Goal: Information Seeking & Learning: Learn about a topic

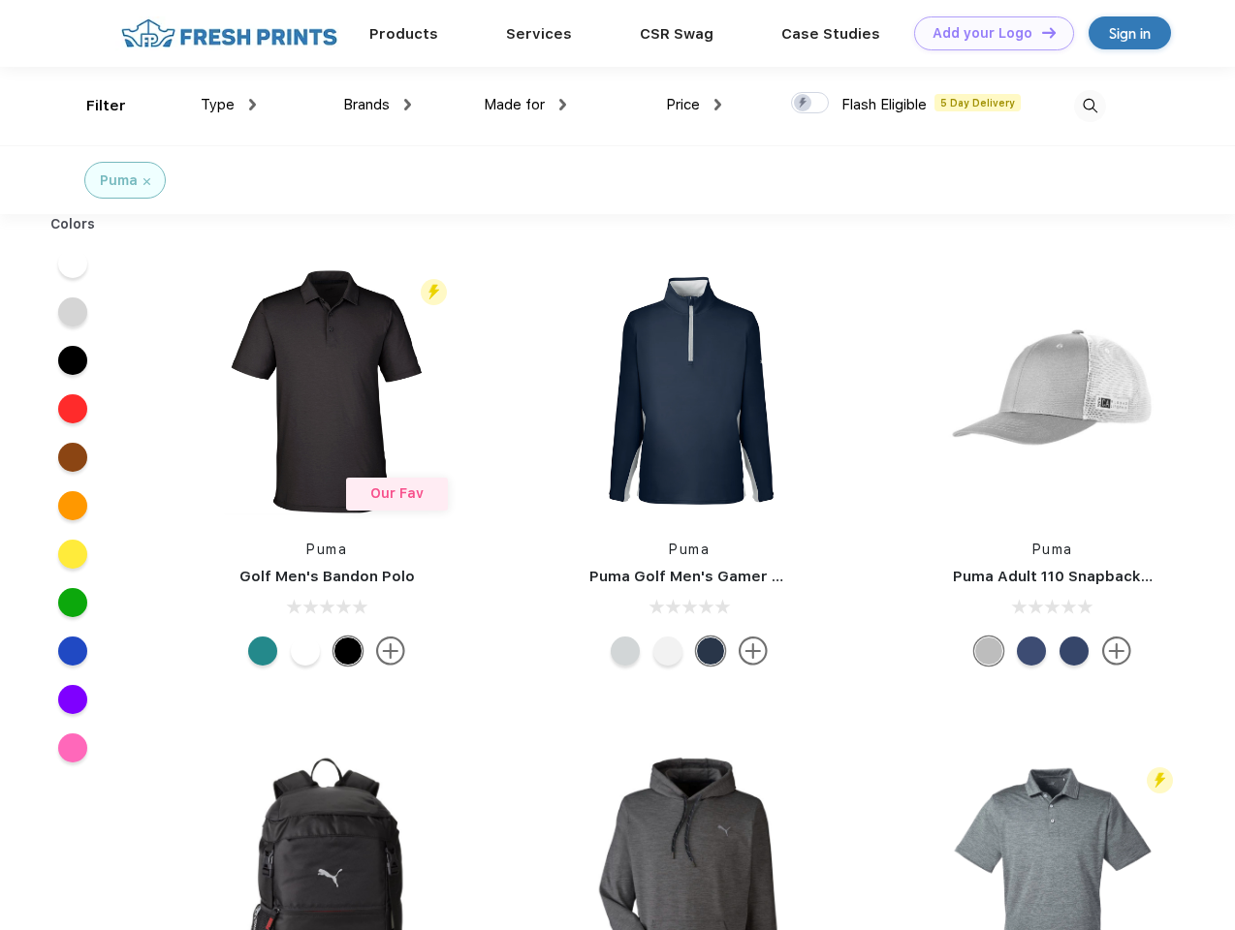
click at [987, 33] on link "Add your Logo Design Tool" at bounding box center [994, 33] width 160 height 34
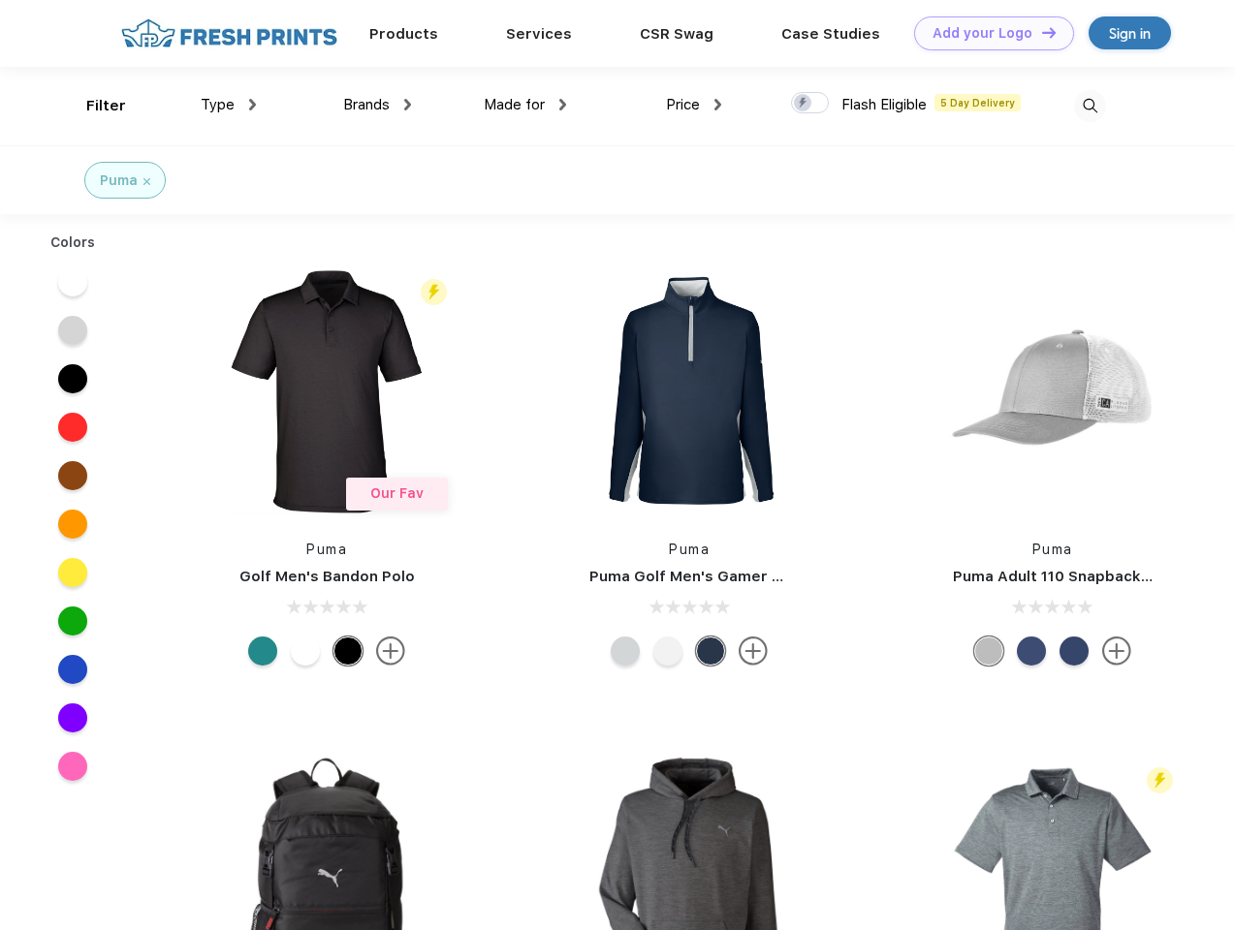
click at [0, 0] on div "Design Tool" at bounding box center [0, 0] width 0 height 0
click at [1040, 32] on link "Add your Logo Design Tool" at bounding box center [994, 33] width 160 height 34
click at [93, 106] on div "Filter" at bounding box center [106, 106] width 40 height 22
click at [229, 105] on span "Type" at bounding box center [218, 104] width 34 height 17
click at [377, 105] on span "Brands" at bounding box center [366, 104] width 47 height 17
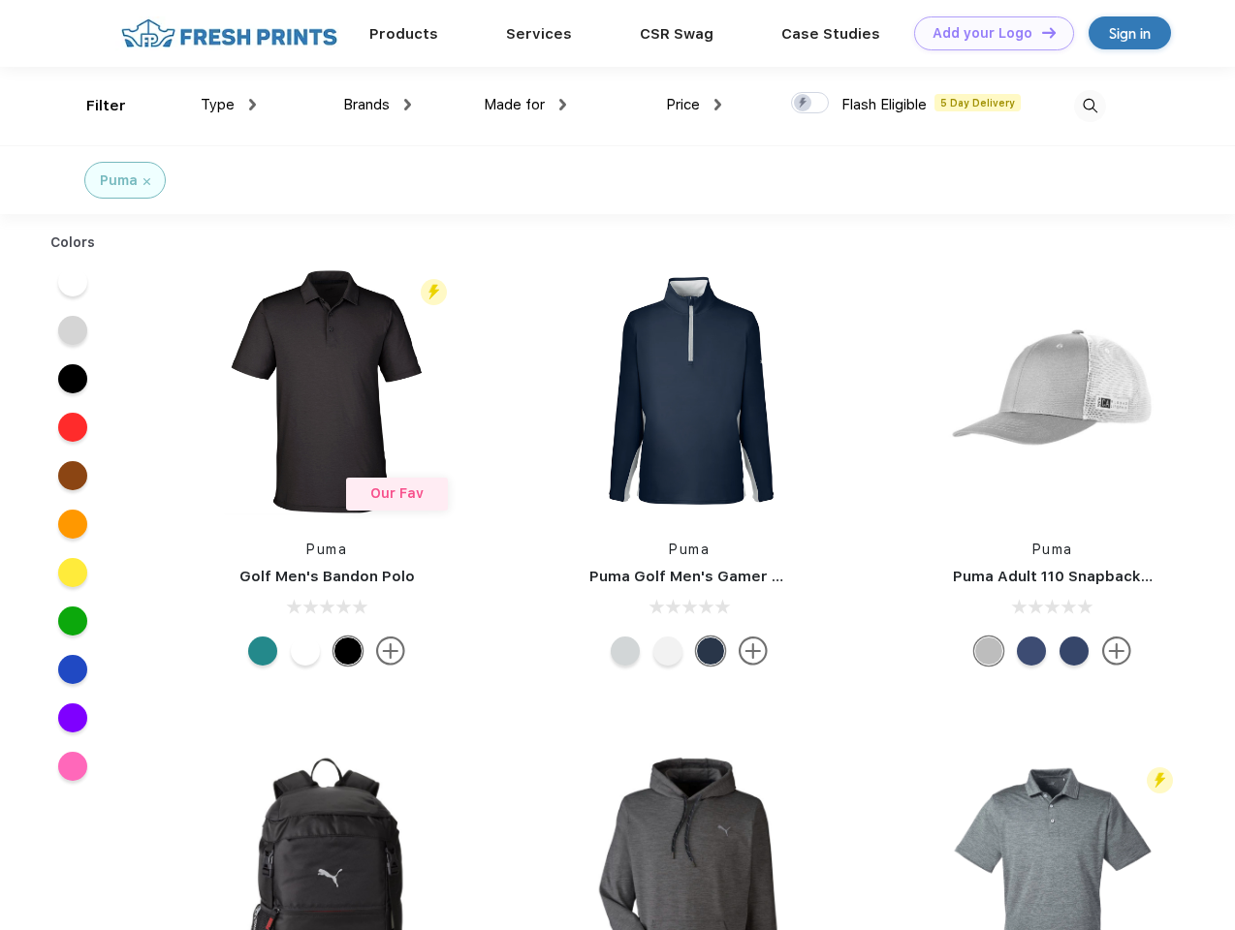
click at [525, 105] on span "Made for" at bounding box center [514, 104] width 61 height 17
click at [694, 105] on span "Price" at bounding box center [683, 104] width 34 height 17
click at [810, 104] on div at bounding box center [810, 102] width 38 height 21
click at [803, 104] on input "checkbox" at bounding box center [797, 97] width 13 height 13
click at [1089, 106] on img at bounding box center [1090, 106] width 32 height 32
